Goal: Information Seeking & Learning: Find specific fact

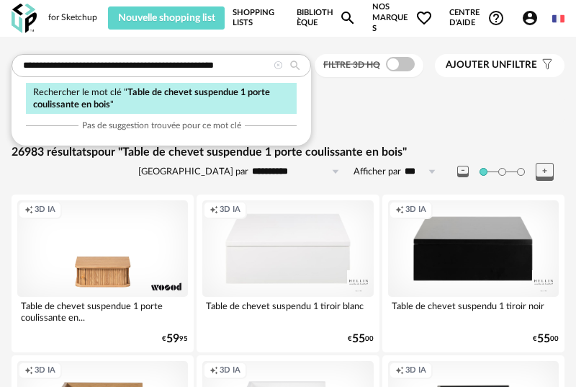
scroll to position [5453, 0]
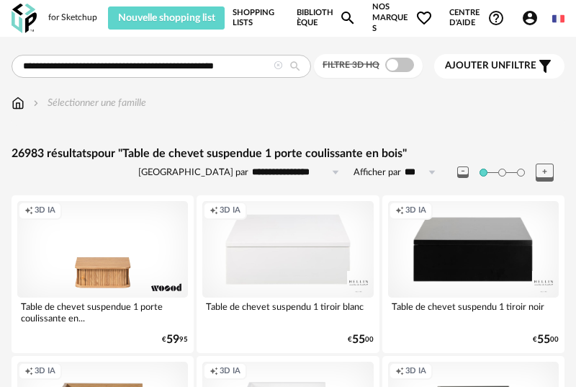
click at [277, 67] on icon at bounding box center [278, 65] width 9 height 9
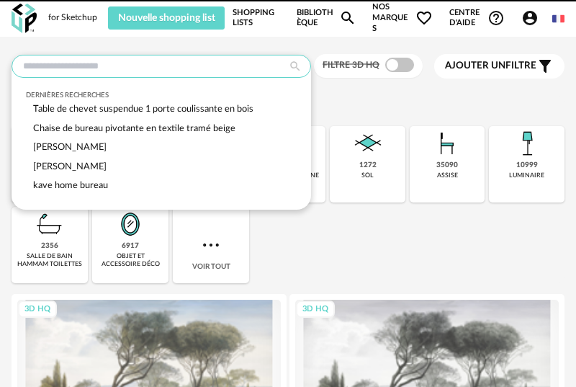
click at [234, 63] on input "text" at bounding box center [162, 66] width 300 height 23
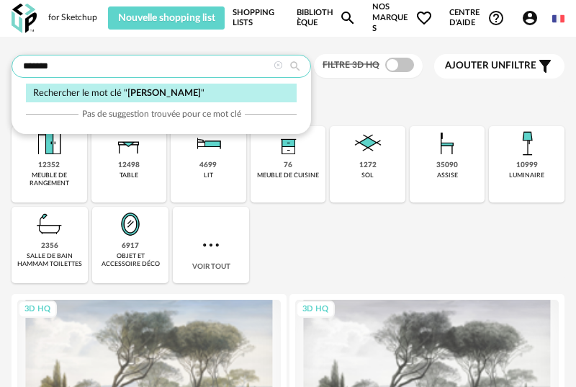
type input "*******"
